Goal: Contribute content: Contribute content

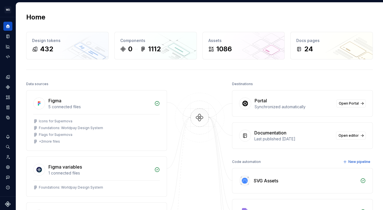
click at [158, 77] on div "Home Design tokens 432 Components 0 1112 Assets 1086 Docs pages 24 Data sources…" at bounding box center [199, 182] width 367 height 359
click at [8, 34] on icon "Documentation" at bounding box center [7, 36] width 5 height 5
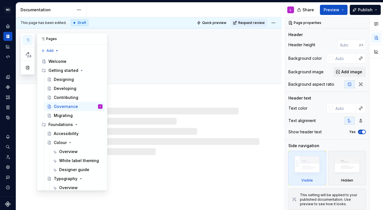
click at [28, 38] on icon "button" at bounding box center [27, 40] width 5 height 5
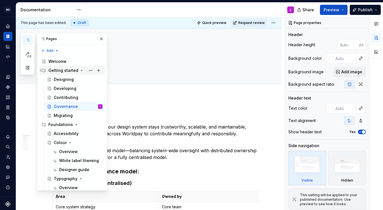
drag, startPoint x: 70, startPoint y: 80, endPoint x: 63, endPoint y: 67, distance: 14.7
click at [63, 63] on div "Welcome" at bounding box center [57, 62] width 18 height 6
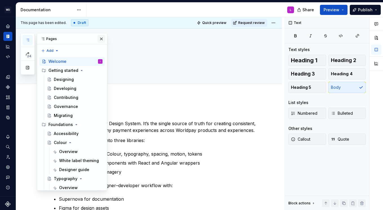
click at [99, 37] on button "button" at bounding box center [101, 39] width 8 height 8
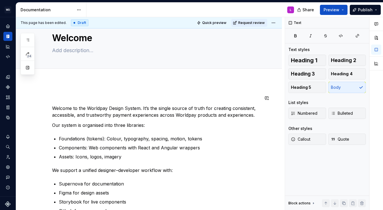
scroll to position [14, 0]
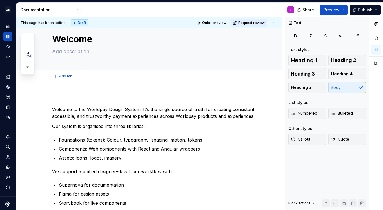
type textarea "*"
click at [53, 104] on div "Welcome to the Worldpay Design System. It’s the single source of truth for crea…" at bounding box center [155, 198] width 207 height 204
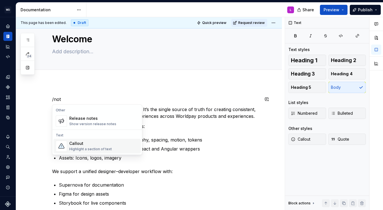
click at [89, 146] on div "Callout" at bounding box center [90, 143] width 42 height 6
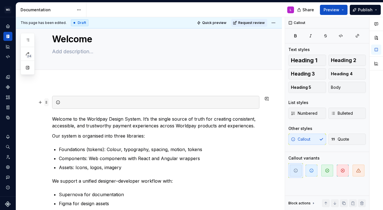
click at [46, 103] on span at bounding box center [46, 102] width 5 height 8
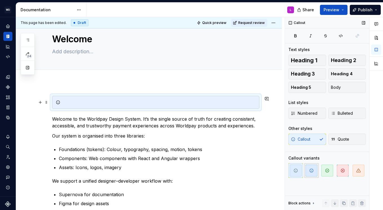
click at [312, 172] on span "button" at bounding box center [311, 170] width 12 height 12
click at [70, 102] on div at bounding box center [158, 102] width 193 height 6
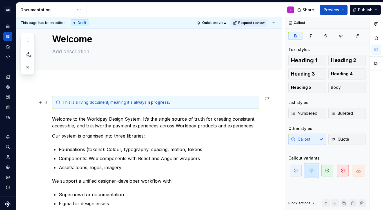
drag, startPoint x: 173, startPoint y: 102, endPoint x: 182, endPoint y: 104, distance: 8.9
click at [185, 107] on div "This is a living document, meaning it's always in progress." at bounding box center [155, 102] width 207 height 13
click at [244, 81] on div "Add tab" at bounding box center [149, 76] width 266 height 12
click at [146, 101] on div "This is a living document, meaning it's always in progress." at bounding box center [158, 102] width 193 height 6
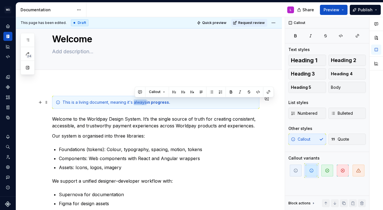
click at [146, 101] on div "This is a living document, meaning it's always in progress." at bounding box center [158, 102] width 193 height 6
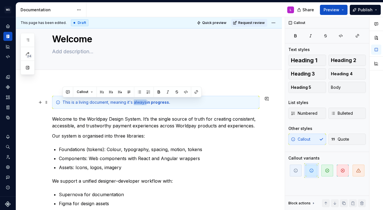
click at [137, 102] on div "This is a living document, meaning it's always in progress." at bounding box center [158, 102] width 193 height 6
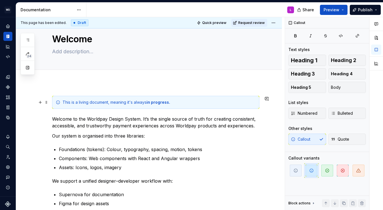
click at [195, 105] on div "This is a living document, meaning it's always in progress." at bounding box center [155, 102] width 207 height 13
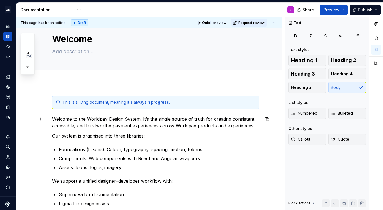
click at [140, 119] on p "Welcome to the Worldpay Design System. It’s the single source of truth for crea…" at bounding box center [155, 122] width 207 height 14
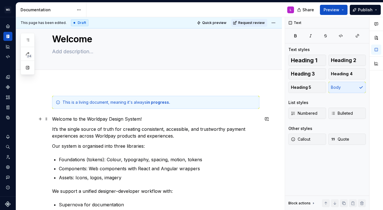
click at [132, 116] on p "Welcome to the Worldpay Design System!" at bounding box center [155, 118] width 207 height 7
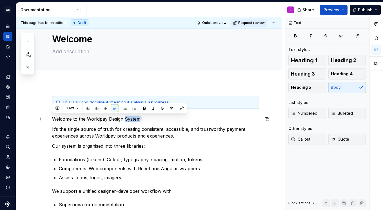
click at [132, 116] on p "Welcome to the Worldpay Design System!" at bounding box center [155, 118] width 207 height 7
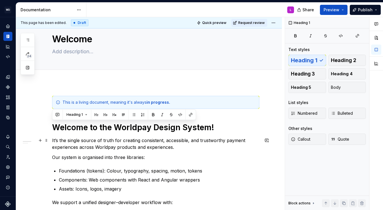
click at [119, 141] on p "It’s the single source of truth for creating consistent, accessible, and trustw…" at bounding box center [155, 144] width 207 height 14
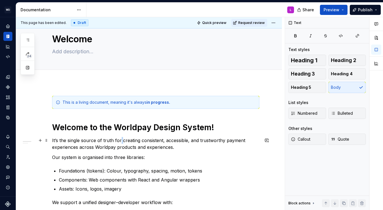
click at [119, 141] on p "It’s the single source of truth for creating consistent, accessible, and trustw…" at bounding box center [155, 144] width 207 height 14
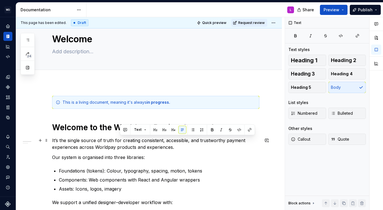
click at [57, 136] on div "This is a living document, meaning it's always in progress. Welcome to the Worl…" at bounding box center [155, 213] width 207 height 235
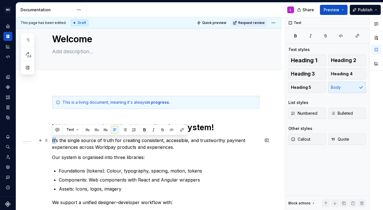
drag, startPoint x: 57, startPoint y: 140, endPoint x: 49, endPoint y: 140, distance: 7.6
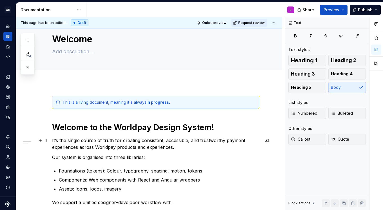
click at [73, 143] on p "It’s the single source of truth for creating consistent, accessible, and trustw…" at bounding box center [155, 144] width 207 height 14
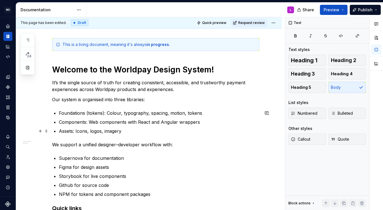
scroll to position [75, 0]
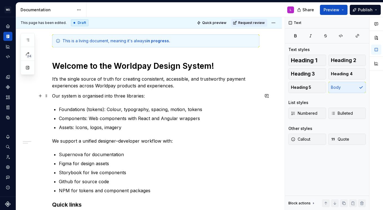
click at [82, 94] on p "Our system is organised into three libraries:" at bounding box center [155, 95] width 207 height 7
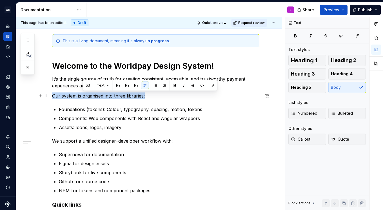
click at [82, 94] on p "Our system is organised into three libraries:" at bounding box center [155, 95] width 207 height 7
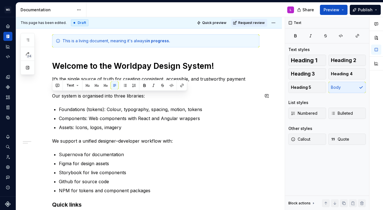
click at [128, 107] on p "Foundations (tokens): Colour, typography, spacing, motion, tokens" at bounding box center [159, 109] width 200 height 7
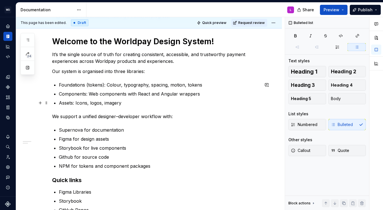
scroll to position [87, 0]
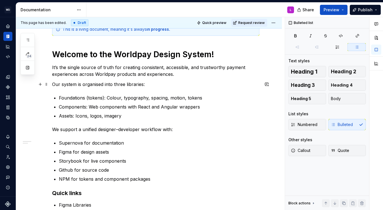
click at [81, 86] on p "Our system is organised into three libraries:" at bounding box center [155, 84] width 207 height 7
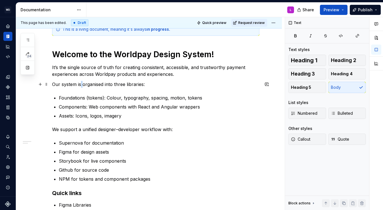
click at [81, 86] on p "Our system is organised into three libraries:" at bounding box center [155, 84] width 207 height 7
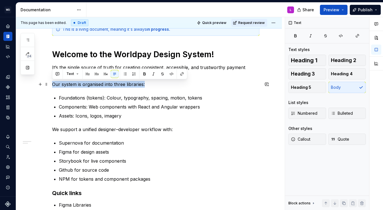
click at [81, 86] on p "Our system is organised into three libraries:" at bounding box center [155, 84] width 207 height 7
click at [79, 83] on p "Our system is organised into three libraries:" at bounding box center [155, 84] width 207 height 7
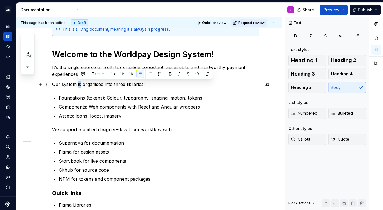
click at [79, 83] on p "Our system is organised into three libraries:" at bounding box center [155, 84] width 207 height 7
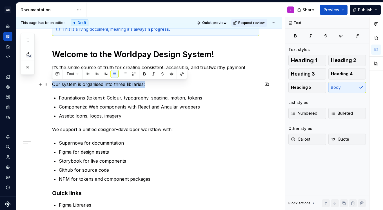
click at [79, 83] on p "Our system is organised into three libraries:" at bounding box center [155, 84] width 207 height 7
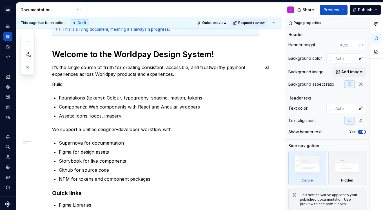
click at [60, 81] on p "Build:" at bounding box center [155, 84] width 207 height 7
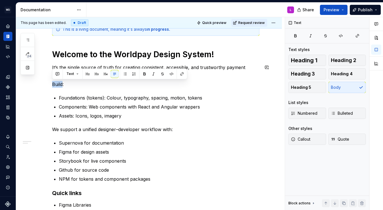
click at [60, 81] on p "Build:" at bounding box center [155, 84] width 207 height 7
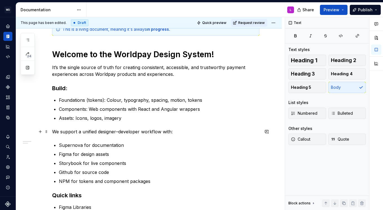
click at [99, 131] on p "We support a unified designer–developer workflow with:" at bounding box center [155, 131] width 207 height 7
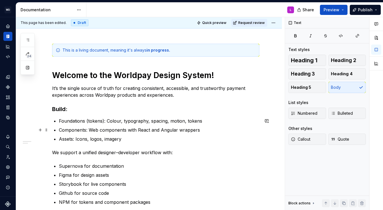
scroll to position [61, 0]
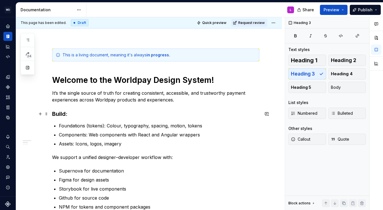
click at [78, 116] on h3 "Build:" at bounding box center [155, 114] width 207 height 8
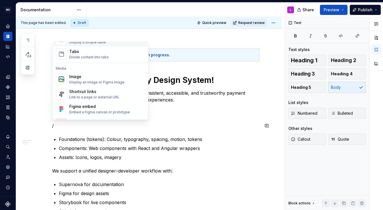
scroll to position [219, 0]
click at [101, 80] on div "Display an image or Figma image" at bounding box center [96, 81] width 55 height 5
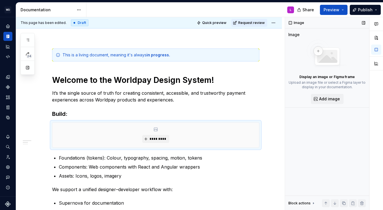
click at [304, 204] on div "Block actions" at bounding box center [299, 203] width 22 height 5
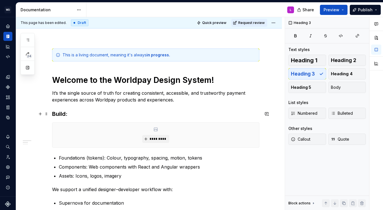
click at [80, 111] on h3 "Build:" at bounding box center [155, 114] width 207 height 8
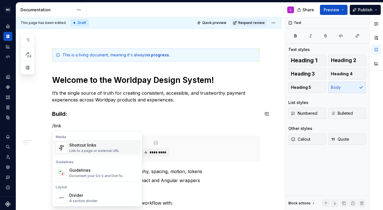
click at [91, 146] on div "Shortcut links" at bounding box center [94, 145] width 50 height 6
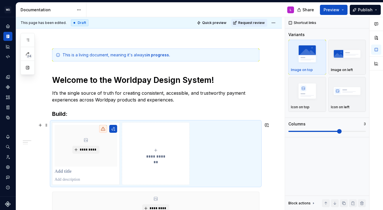
click at [159, 150] on div "**********" at bounding box center [155, 153] width 62 height 11
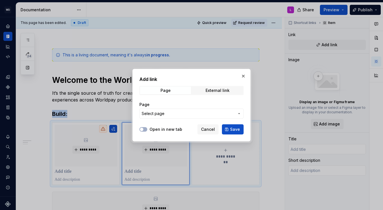
click at [162, 110] on button "Select page" at bounding box center [191, 113] width 104 height 10
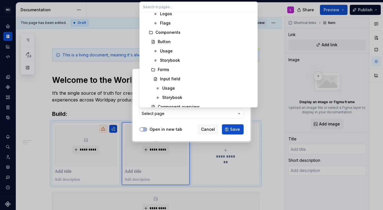
scroll to position [227, 0]
click at [175, 31] on div "Components" at bounding box center [167, 32] width 25 height 6
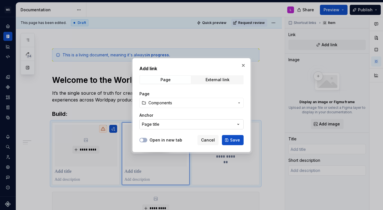
click at [150, 125] on div "Page title" at bounding box center [150, 124] width 17 height 6
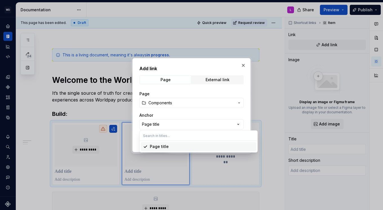
click at [168, 114] on div "Add link Page External link Page Components Anchor Page title Open in new tab C…" at bounding box center [191, 105] width 383 height 210
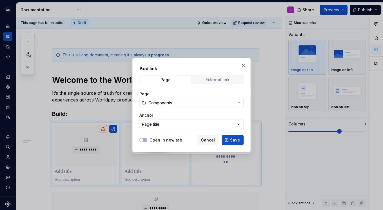
click at [215, 77] on div "External link" at bounding box center [217, 79] width 24 height 5
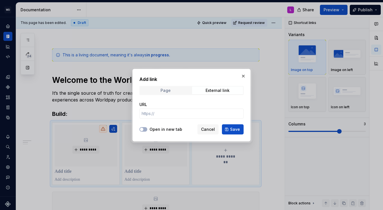
click at [170, 93] on span "Page" at bounding box center [165, 90] width 51 height 8
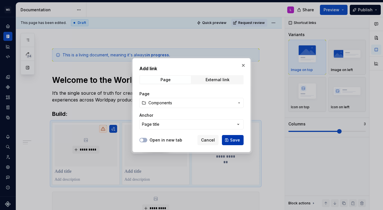
click at [237, 136] on button "Save" at bounding box center [233, 140] width 22 height 10
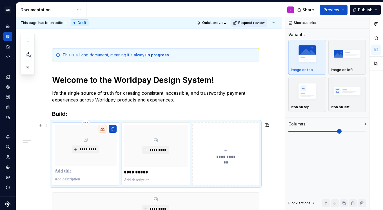
click at [71, 174] on p at bounding box center [86, 171] width 62 height 6
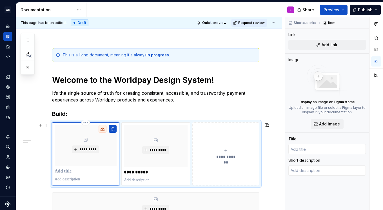
type textarea "*"
type input "F"
type textarea "*"
type input "Fo"
type textarea "*"
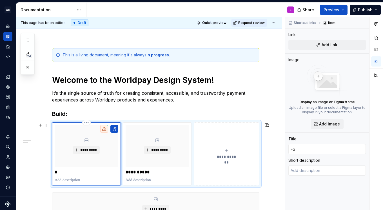
type input "Fou"
type textarea "*"
type input "Foun"
type textarea "*"
type input "Found"
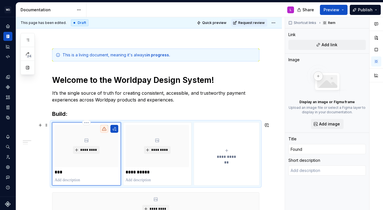
type textarea "*"
type input "Founda"
type textarea "*"
type input "Foundat"
type textarea "*"
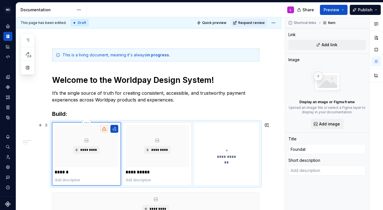
type input "Foundati"
type textarea "*"
type input "Foundatio"
type textarea "*"
type input "Foundation"
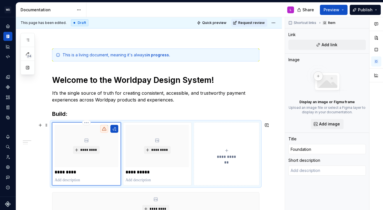
type textarea "*"
type input "Foundations"
click at [199, 169] on button "**********" at bounding box center [227, 153] width 66 height 63
type textarea "*"
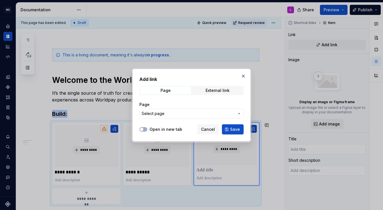
click at [154, 114] on span "Select page" at bounding box center [152, 114] width 23 height 6
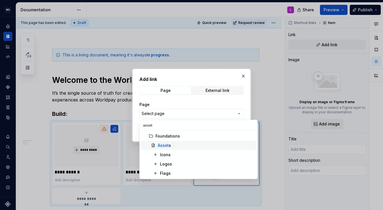
type input "asset"
click at [178, 144] on div "Asset s" at bounding box center [206, 145] width 96 height 6
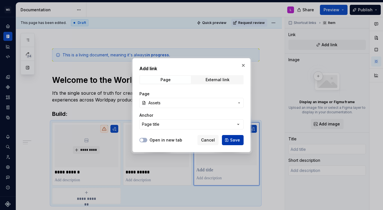
click at [237, 140] on span "Save" at bounding box center [235, 140] width 10 height 6
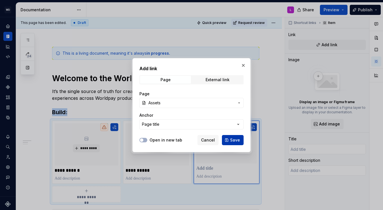
type textarea "*"
type input "Assets"
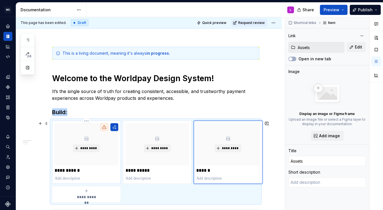
click at [67, 170] on p "**********" at bounding box center [87, 170] width 64 height 6
type textarea "*"
type input "Foundations"
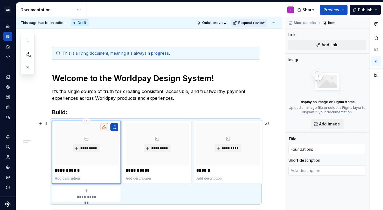
click at [85, 172] on p "**********" at bounding box center [87, 170] width 64 height 6
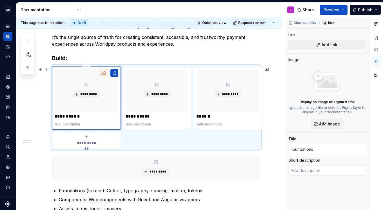
scroll to position [117, 0]
click at [86, 138] on icon "submit" at bounding box center [86, 136] width 5 height 5
type textarea "*"
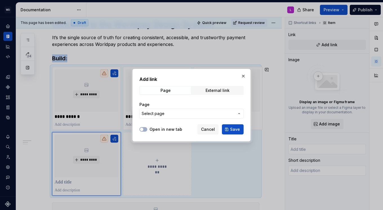
click at [162, 114] on span "Select page" at bounding box center [152, 114] width 23 height 6
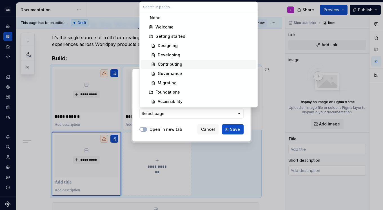
click at [181, 63] on div "Contributing" at bounding box center [206, 64] width 96 height 6
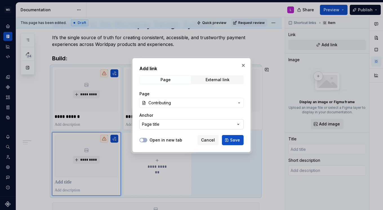
click at [161, 123] on button "Page title" at bounding box center [191, 124] width 104 height 10
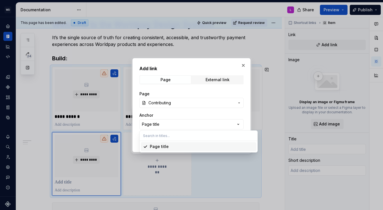
click at [136, 120] on div "Add link Page External link Page Contributing Anchor Page title Open in new tab…" at bounding box center [191, 105] width 383 height 210
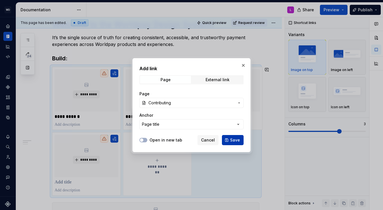
click at [235, 141] on span "Save" at bounding box center [235, 140] width 10 height 6
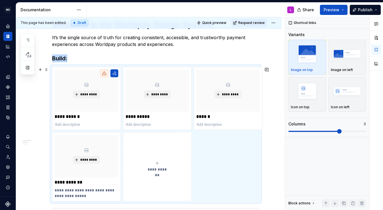
click at [143, 181] on button "**********" at bounding box center [157, 166] width 69 height 69
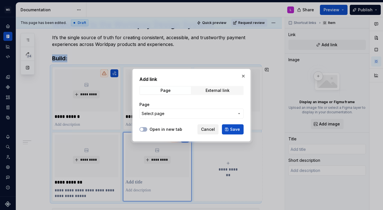
click at [207, 131] on span "Cancel" at bounding box center [208, 129] width 14 height 6
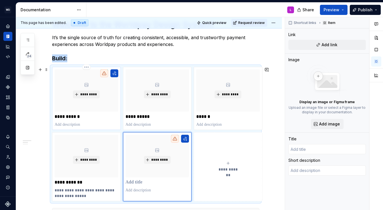
click at [89, 119] on p "**********" at bounding box center [87, 117] width 64 height 6
type textarea "*"
type input "Foundations"
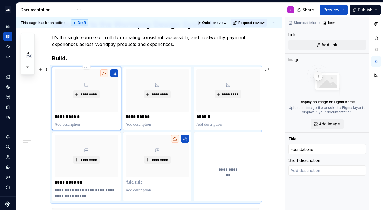
click at [85, 117] on p "**********" at bounding box center [87, 117] width 64 height 6
drag, startPoint x: 86, startPoint y: 188, endPoint x: 88, endPoint y: 195, distance: 6.3
click at [88, 195] on p "**********" at bounding box center [87, 192] width 64 height 11
type textarea "*"
type input "Contributing"
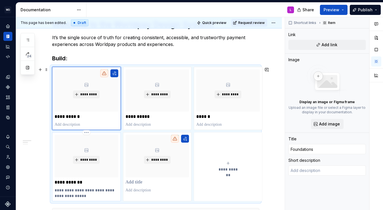
type textarea "Designed for scale. Built by all Worldpayers."
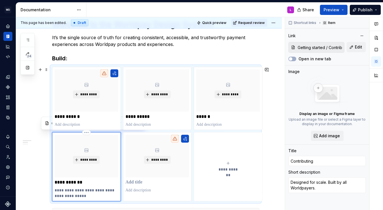
click at [88, 195] on p "**********" at bounding box center [87, 192] width 64 height 11
click at [79, 123] on p at bounding box center [87, 125] width 64 height 6
type textarea "*"
type input "Foundations"
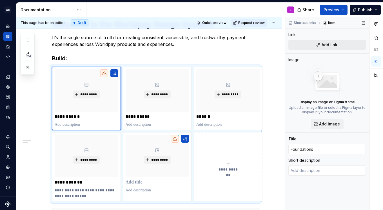
click at [333, 43] on span "Add link" at bounding box center [329, 45] width 16 height 6
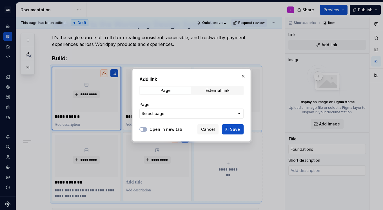
click at [159, 114] on span "Select page" at bounding box center [152, 114] width 23 height 6
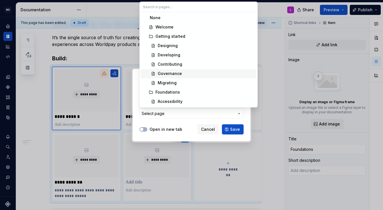
scroll to position [19, 0]
click at [170, 73] on div "Foundations" at bounding box center [167, 73] width 24 height 6
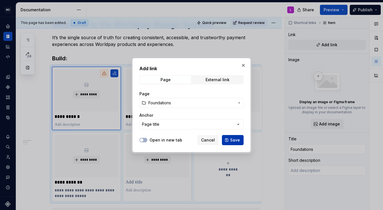
click at [239, 140] on span "Save" at bounding box center [235, 140] width 10 height 6
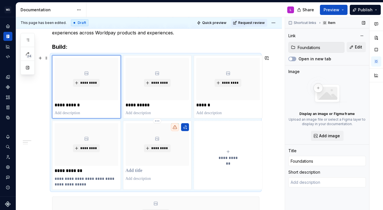
scroll to position [129, 0]
click at [314, 184] on textarea at bounding box center [326, 182] width 77 height 10
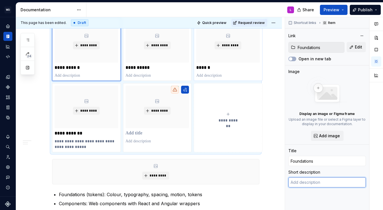
scroll to position [188, 0]
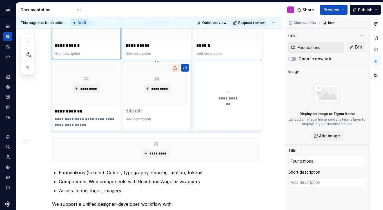
type textarea "*"
click at [142, 114] on div "*********" at bounding box center [157, 93] width 64 height 58
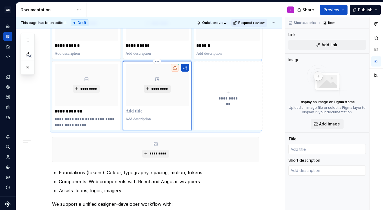
click at [165, 88] on span "*********" at bounding box center [159, 88] width 17 height 5
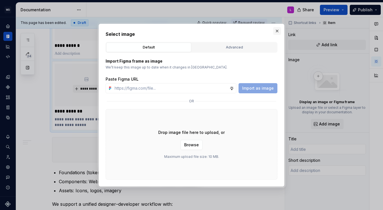
click at [277, 30] on button "button" at bounding box center [277, 31] width 8 height 8
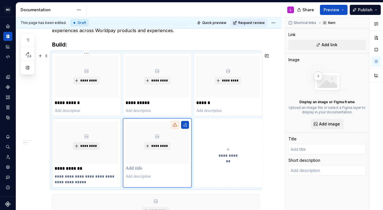
scroll to position [131, 0]
type textarea "*"
type input "Contributing"
type textarea "Designed for scale. Built by all Worldpayers."
click at [87, 118] on html "WD Worldpay Design System L Design system data Documentation L Share Preview Pu…" at bounding box center [191, 105] width 383 height 210
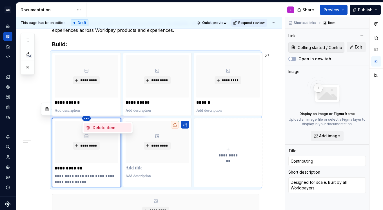
click at [99, 128] on div "Delete item" at bounding box center [111, 128] width 37 height 6
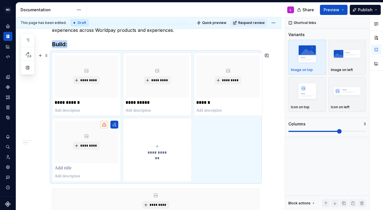
click at [91, 117] on div "**********" at bounding box center [155, 117] width 207 height 129
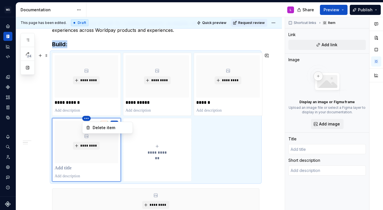
click at [86, 119] on html "WD Worldpay Design System L Design system data Documentation L Share Preview Pu…" at bounding box center [191, 105] width 383 height 210
click at [97, 127] on div "Delete item" at bounding box center [111, 128] width 37 height 6
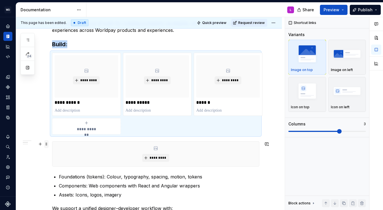
click at [45, 143] on span at bounding box center [46, 144] width 5 height 8
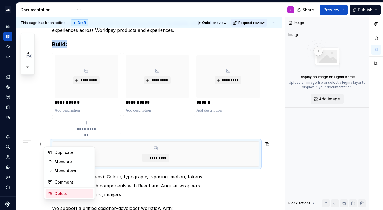
click at [68, 192] on div "Delete" at bounding box center [73, 193] width 37 height 6
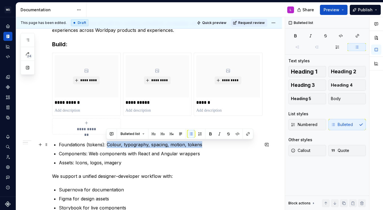
drag, startPoint x: 106, startPoint y: 144, endPoint x: 203, endPoint y: 143, distance: 96.5
click at [203, 143] on p "Foundations (tokens): Colour, typography, spacing, motion, tokens" at bounding box center [159, 144] width 200 height 7
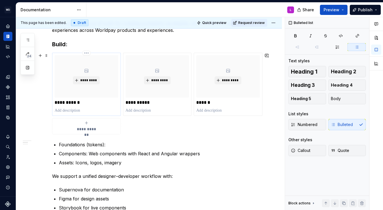
click at [64, 110] on p at bounding box center [87, 110] width 64 height 6
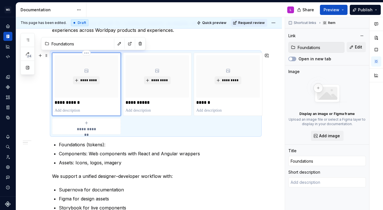
type textarea "*"
type textarea "Colour, typography, spacing, motion, tokens"
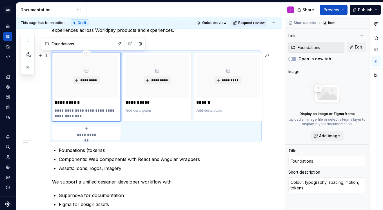
click at [60, 115] on p "**********" at bounding box center [87, 112] width 64 height 11
click at [55, 111] on p "**********" at bounding box center [87, 112] width 64 height 11
type textarea "*"
type textarea "TColour, typography, spacing, motion, tokens"
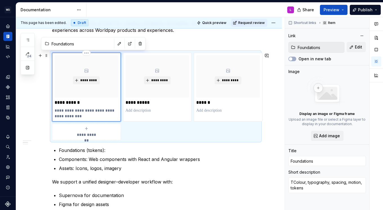
type textarea "*"
type textarea "ToColour, typography, spacing, motion, tokens"
type textarea "*"
type textarea "TokColour, typography, spacing, motion, tokens"
type textarea "*"
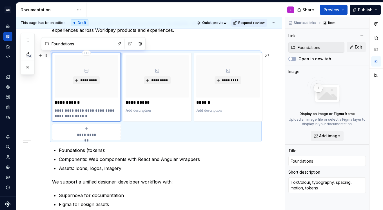
type textarea "TokeColour, typography, spacing, motion, tokens"
type textarea "*"
type textarea "TokenColour, typography, spacing, motion, tokens"
type textarea "*"
type textarea "TokensColour, typography, spacing, motion, tokens"
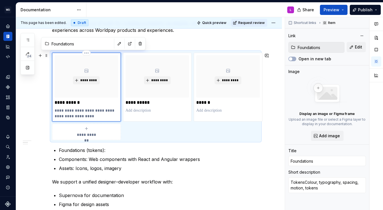
type textarea "*"
type textarea "Tokens,Colour, typography, spacing, motion, tokens"
type textarea "*"
type textarea "Tokens, Colour, typography, spacing, motion, tokens"
type textarea "*"
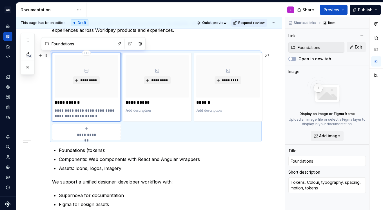
type textarea "Tokens, olour, typography, spacing, motion, tokens"
type textarea "*"
type textarea "Tokens, colour, typography, spacing, motion, tokens"
click at [94, 116] on p "**********" at bounding box center [87, 112] width 64 height 11
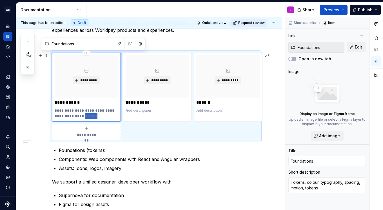
type textarea "*"
type textarea "Tokens, colour, typography, spacing, motion,"
type textarea "*"
type textarea "Tokens, colour, typography, spacing, motion,"
type textarea "*"
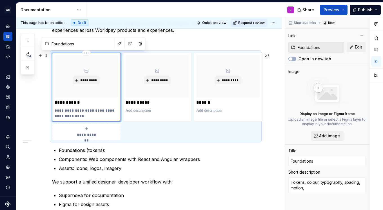
type textarea "Tokens, colour, typography, spacing, motion"
type textarea "*"
type textarea "Tokens, colour, typography, spacing, motion"
type textarea "*"
type textarea "Tokens, colour, typography, spacing, motion ("
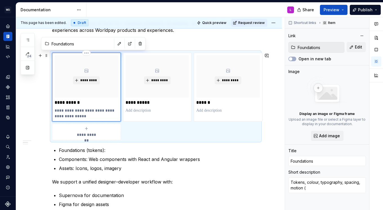
type textarea "*"
type textarea "Tokens, colour, typography, spacing, motion (c"
type textarea "*"
type textarea "Tokens, colour, typography, spacing, motion (co"
type textarea "*"
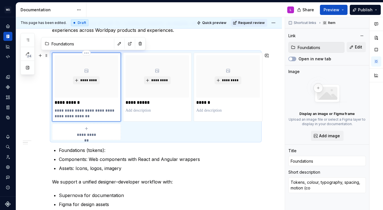
type textarea "Tokens, colour, typography, spacing, motion (com"
type textarea "*"
type textarea "Tokens, colour, typography, spacing, motion (comin"
type textarea "*"
type textarea "Tokens, colour, typography, spacing, motion (coming"
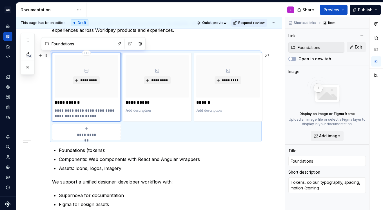
type textarea "*"
type textarea "Tokens, colour, typography, spacing, motion (coming"
type textarea "*"
type textarea "Tokens, colour, typography, spacing, motion (coming s"
type textarea "*"
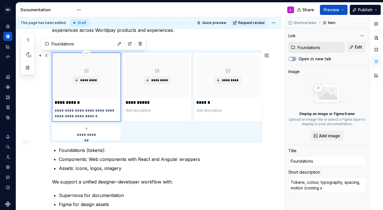
type textarea "Tokens, colour, typography, spacing, motion (coming so"
type textarea "*"
type textarea "Tokens, colour, typography, spacing, motion (coming soon"
type textarea "*"
type textarea "Tokens, colour, typography, spacing, motion (coming soon!"
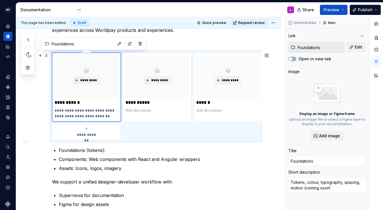
type textarea "*"
type textarea "Tokens, colour, typography, spacing, motion (coming soon!)"
drag, startPoint x: 116, startPoint y: 115, endPoint x: 84, endPoint y: 115, distance: 32.6
click at [84, 115] on p "**********" at bounding box center [87, 112] width 64 height 11
type textarea "*"
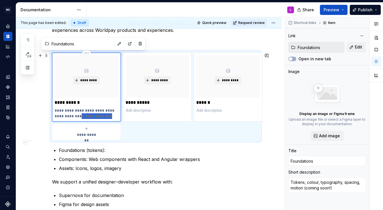
type textarea "Tokens, colour, typography, spacing, motion."
type textarea "*"
type textarea "Tokens, colour, typography, spacing, motion.."
type textarea "*"
type textarea "Tokens, colour, typography, spacing, motion..."
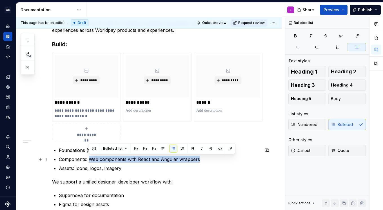
drag, startPoint x: 89, startPoint y: 158, endPoint x: 198, endPoint y: 158, distance: 109.7
click at [198, 158] on p "Components: Web components with React and Angular wrappers" at bounding box center [159, 159] width 200 height 7
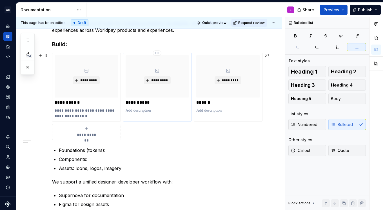
click at [145, 110] on p at bounding box center [157, 110] width 64 height 6
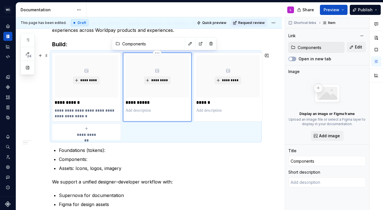
type textarea "*"
type textarea "Web components with React and Angular wrappers"
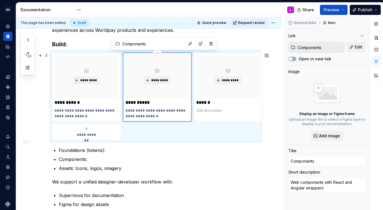
click at [127, 112] on p "**********" at bounding box center [157, 112] width 64 height 11
click at [127, 109] on p "**********" at bounding box center [157, 112] width 64 height 11
drag, startPoint x: 161, startPoint y: 115, endPoint x: 123, endPoint y: 109, distance: 38.2
click at [123, 109] on div "**********" at bounding box center [157, 87] width 69 height 69
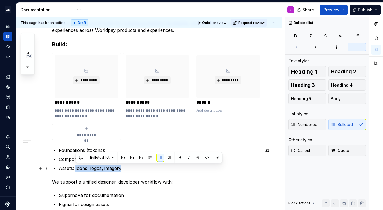
drag, startPoint x: 75, startPoint y: 168, endPoint x: 125, endPoint y: 167, distance: 49.8
click at [125, 167] on p "Assets: Icons, logos, imagery" at bounding box center [159, 168] width 200 height 7
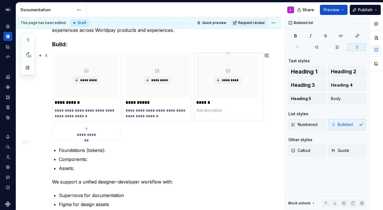
click at [217, 111] on p at bounding box center [228, 110] width 64 height 6
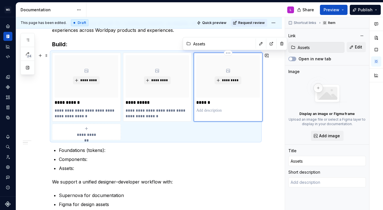
type textarea "*"
type textarea "Icons, logos, imagery"
click at [222, 168] on p "Assets:" at bounding box center [159, 168] width 200 height 7
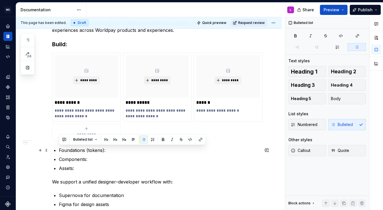
drag, startPoint x: 86, startPoint y: 170, endPoint x: 57, endPoint y: 148, distance: 36.9
click at [57, 148] on div "**********" at bounding box center [155, 144] width 207 height 331
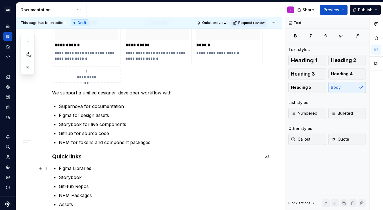
scroll to position [189, 0]
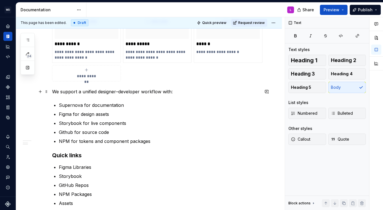
click at [98, 91] on p "We support a unified designer–developer workflow with:" at bounding box center [155, 91] width 207 height 7
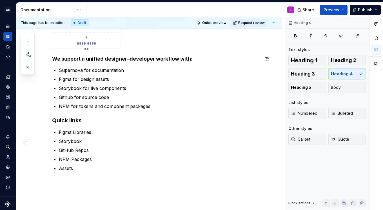
scroll to position [224, 0]
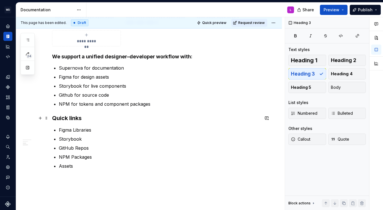
click at [88, 119] on h3 "Quick links" at bounding box center [155, 118] width 207 height 8
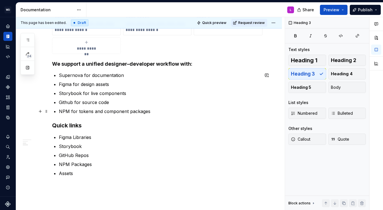
scroll to position [217, 0]
click at [73, 124] on h3 "Quick links" at bounding box center [155, 126] width 207 height 8
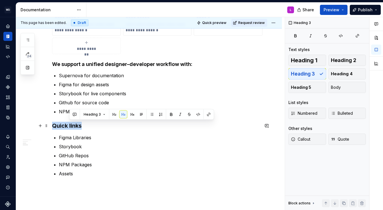
click at [73, 124] on h3 "Quick links" at bounding box center [155, 126] width 207 height 8
click at [84, 125] on h3 "Quick links" at bounding box center [155, 126] width 207 height 8
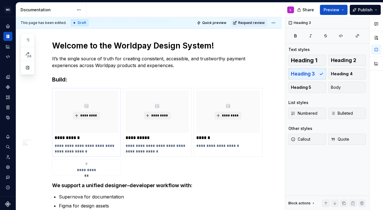
scroll to position [0, 0]
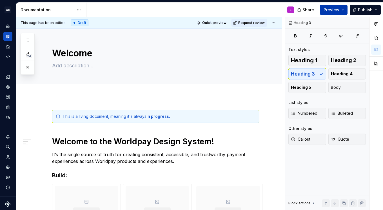
click at [345, 11] on button "Preview" at bounding box center [334, 10] width 28 height 10
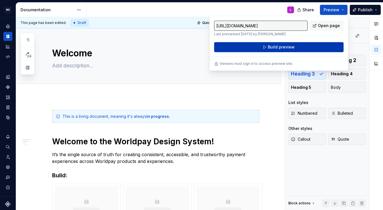
click at [300, 46] on button "Build preview" at bounding box center [278, 47] width 129 height 10
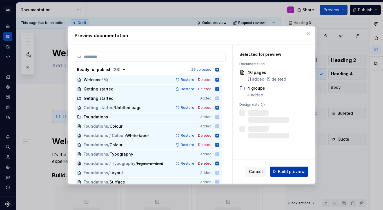
click at [288, 171] on span "Build preview" at bounding box center [291, 171] width 27 height 6
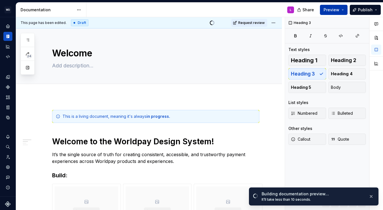
click at [344, 10] on button "Preview" at bounding box center [334, 10] width 28 height 10
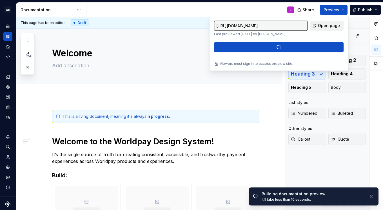
click at [324, 26] on span "Open page" at bounding box center [329, 26] width 22 height 6
type textarea "*"
